Goal: Obtain resource: Obtain resource

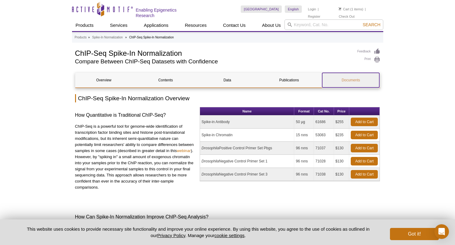
click at [355, 79] on link "Documents" at bounding box center [350, 80] width 57 height 15
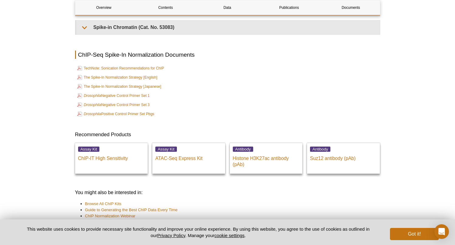
scroll to position [1333, 0]
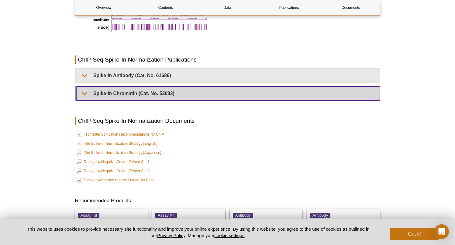
click at [200, 86] on summary "Spike-in Chromatin (Cat. No. 53083)" at bounding box center [228, 93] width 304 height 14
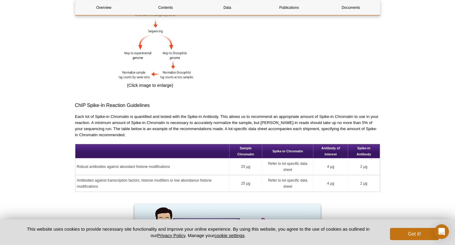
scroll to position [577, 0]
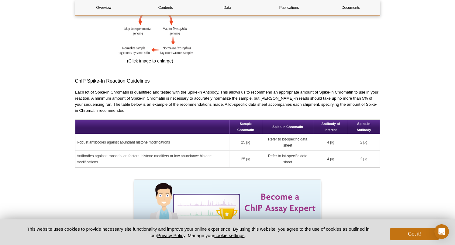
click at [293, 134] on td "Refer to lot-specific data sheet" at bounding box center [287, 142] width 51 height 17
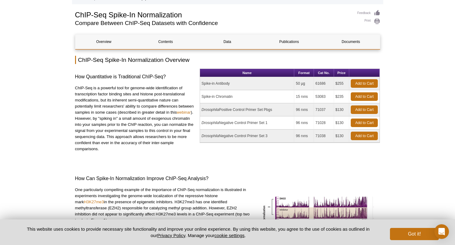
scroll to position [0, 0]
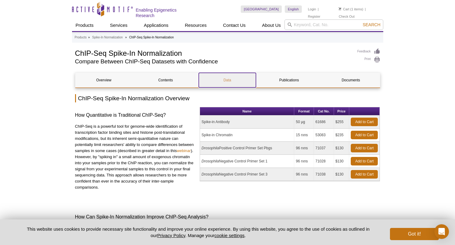
click at [230, 80] on link "Data" at bounding box center [227, 80] width 57 height 15
click at [223, 119] on td "Spike-in Antibody" at bounding box center [247, 121] width 94 height 13
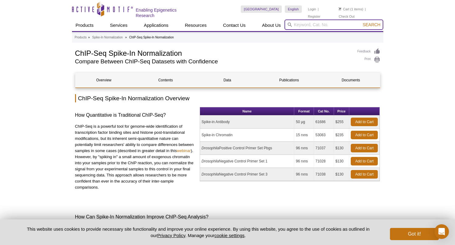
click at [308, 26] on input "search" at bounding box center [334, 24] width 99 height 10
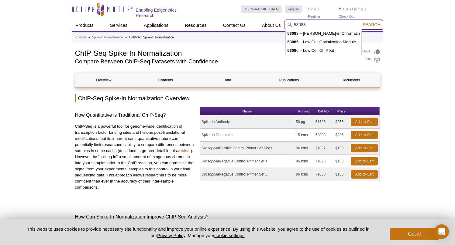
type input "53083"
click at [361, 22] on button "Search" at bounding box center [371, 24] width 21 height 5
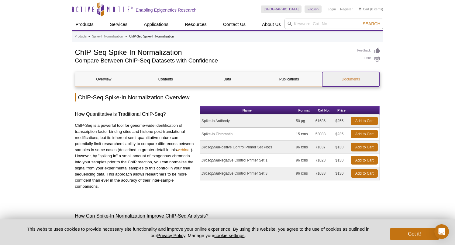
click at [349, 75] on link "Documents" at bounding box center [350, 79] width 57 height 15
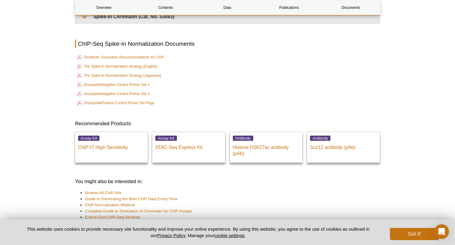
scroll to position [1117, 0]
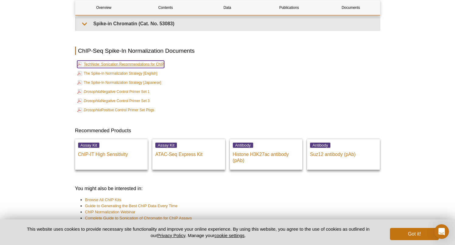
click at [156, 62] on link "TechNote: Sonication Recommendations for ChIP" at bounding box center [120, 64] width 87 height 7
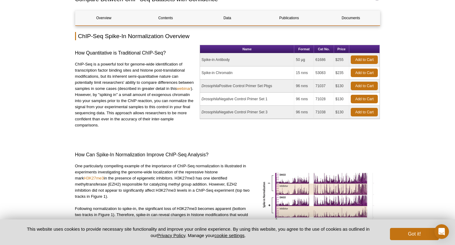
scroll to position [0, 0]
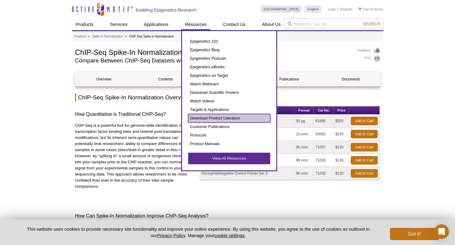
click at [219, 118] on link "Download Product Literature" at bounding box center [229, 118] width 82 height 9
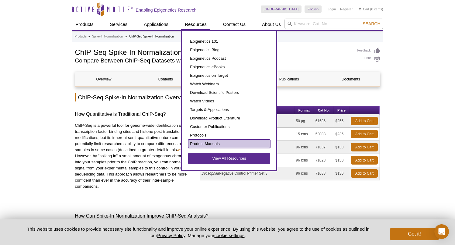
click at [212, 142] on link "Product Manuals" at bounding box center [229, 143] width 82 height 9
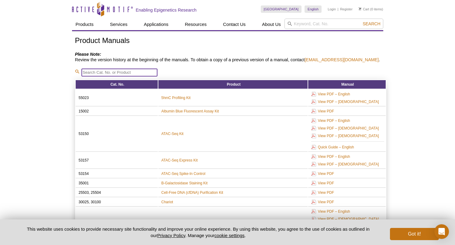
click at [132, 71] on input "search" at bounding box center [120, 72] width 76 height 8
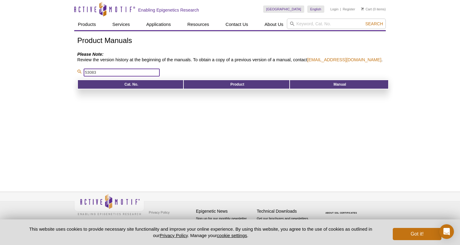
type input "53083"
click at [425, 50] on div "Active Motif Logo Enabling Epigenetics Research 0 Search Skip to content Active…" at bounding box center [230, 122] width 460 height 245
